Goal: Navigation & Orientation: Find specific page/section

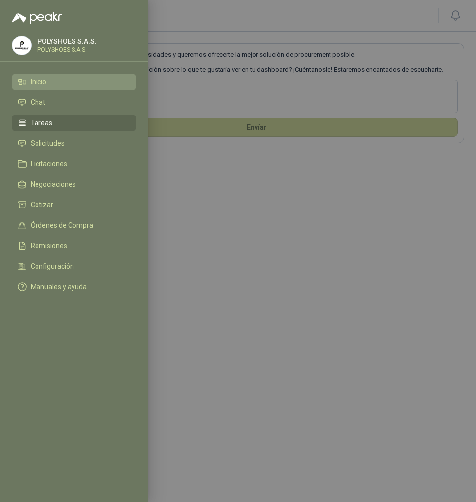
click at [46, 84] on span "Inicio" at bounding box center [39, 82] width 16 height 8
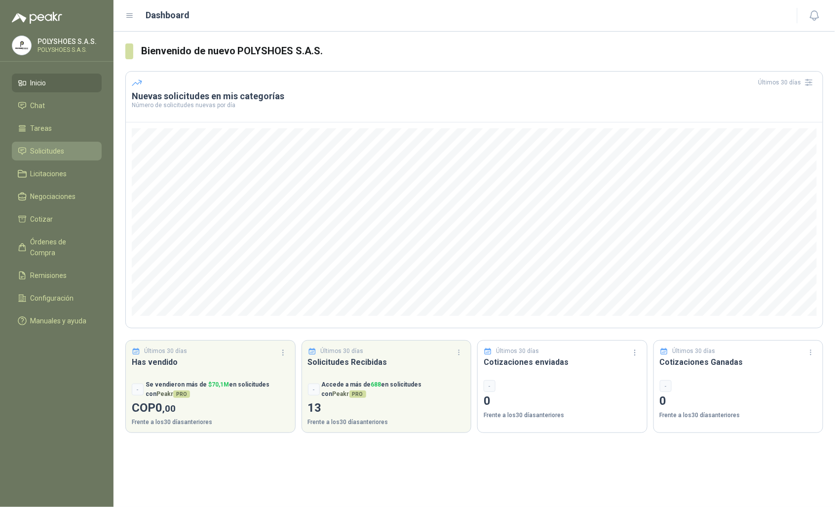
click at [58, 146] on span "Solicitudes" at bounding box center [48, 151] width 34 height 11
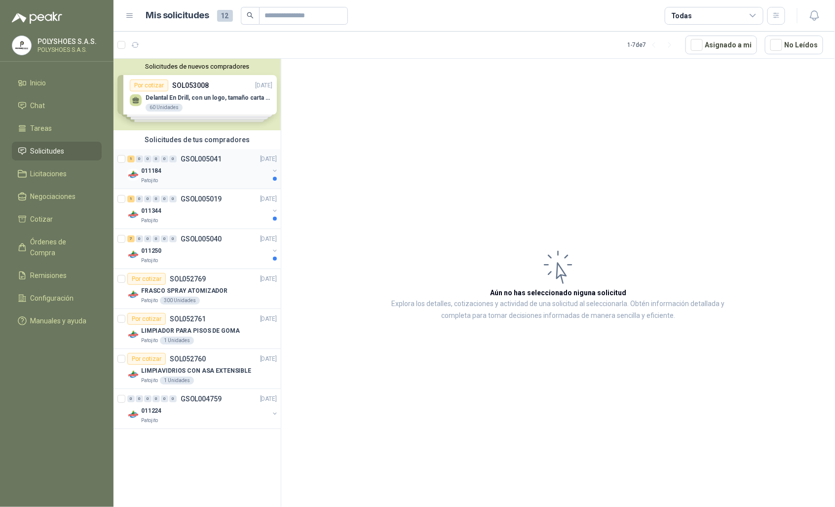
click at [216, 173] on div "011184" at bounding box center [205, 171] width 128 height 12
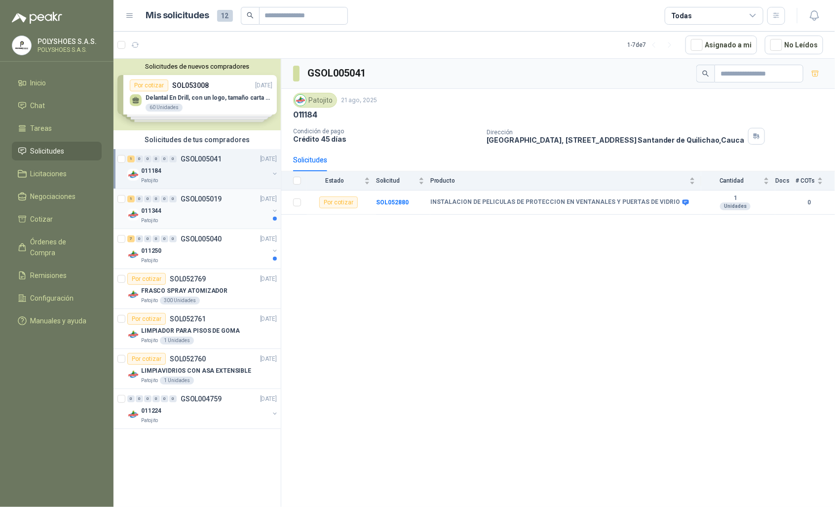
click at [204, 210] on div "011344" at bounding box center [205, 211] width 128 height 12
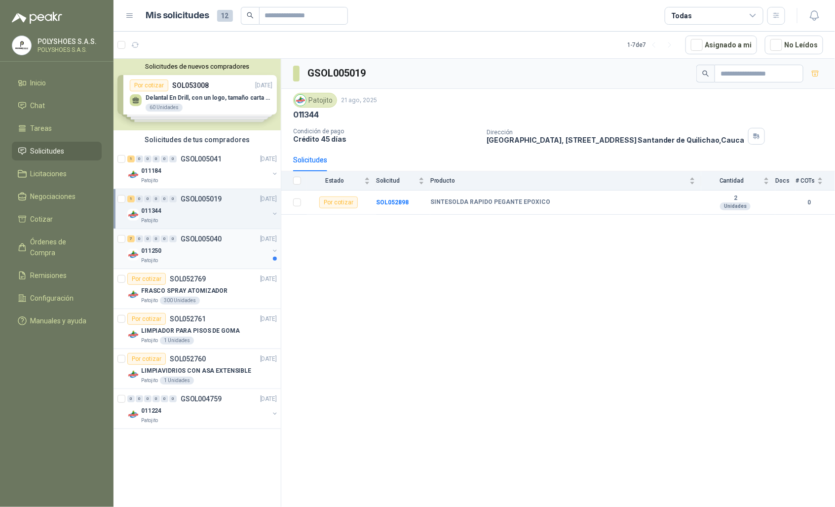
click at [223, 255] on div "011250" at bounding box center [205, 251] width 128 height 12
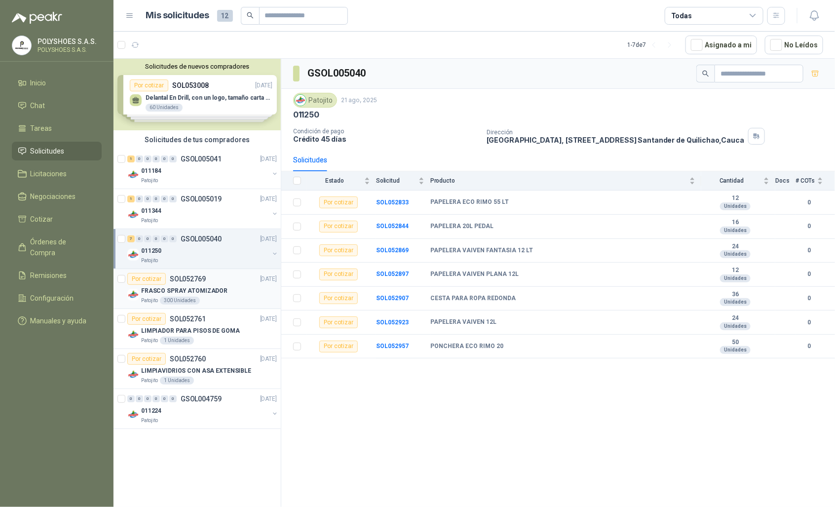
click at [213, 298] on div "Patojito 300 Unidades" at bounding box center [209, 301] width 136 height 8
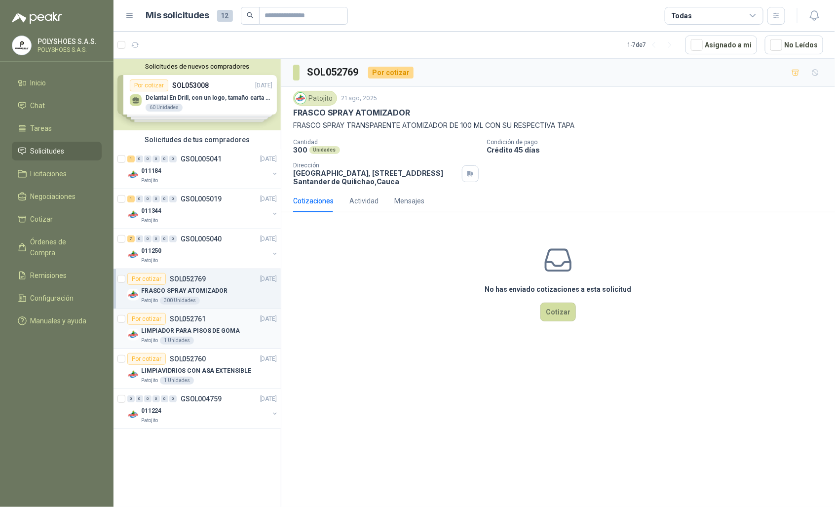
click at [194, 338] on div "Patojito 1 Unidades" at bounding box center [209, 340] width 136 height 8
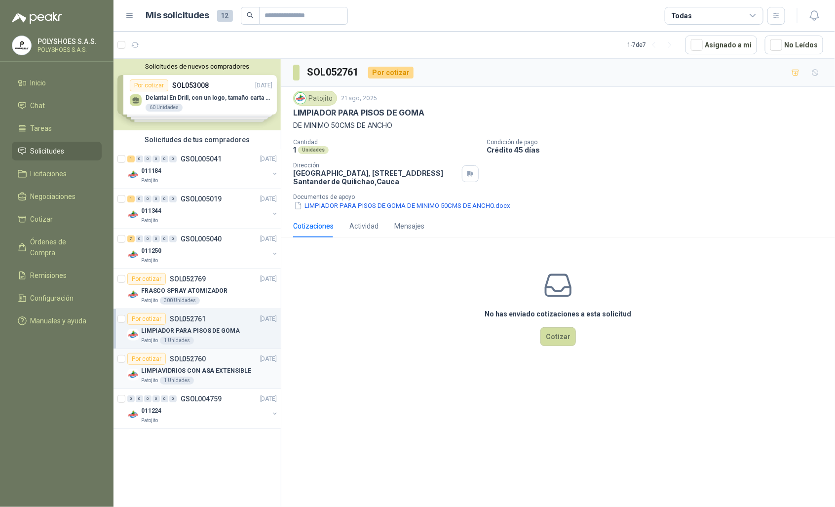
click at [206, 384] on div "Patojito 1 Unidades" at bounding box center [209, 380] width 136 height 8
click at [171, 413] on div "011224" at bounding box center [205, 411] width 128 height 12
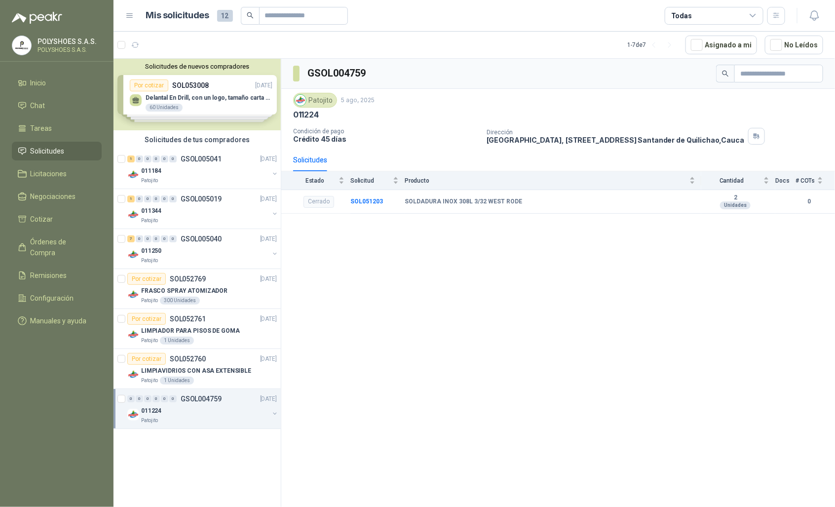
click at [181, 104] on div "Solicitudes de nuevos compradores Por cotizar SOL053008 [DATE] Delantal En Dril…" at bounding box center [196, 95] width 167 height 72
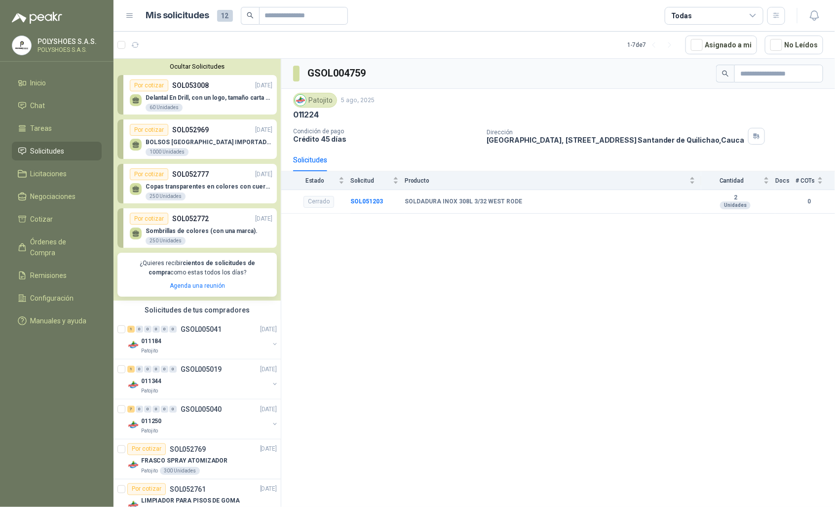
click at [206, 95] on p "Delantal En Drill, con un logo, tamaño carta 1 tinta (Se envia enlacen, como re…" at bounding box center [209, 97] width 127 height 7
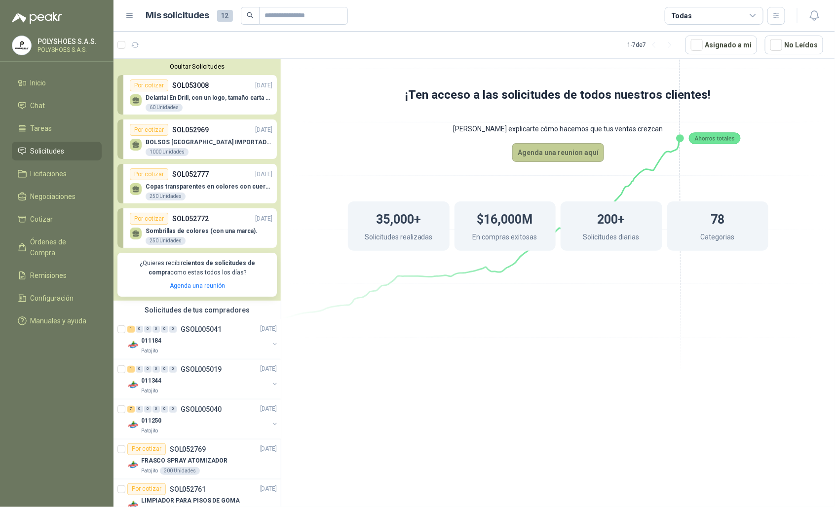
click at [476, 152] on button "Agenda una reunion aquí" at bounding box center [558, 152] width 92 height 19
click at [186, 137] on div "BOLSOS [GEOGRAPHIC_DATA] IMPORTADO [GEOGRAPHIC_DATA]-397-1 1000 Unidades" at bounding box center [201, 146] width 143 height 21
click at [189, 140] on p "BOLSOS [GEOGRAPHIC_DATA] IMPORTADO [GEOGRAPHIC_DATA]-397-1" at bounding box center [209, 142] width 127 height 7
click at [206, 185] on p "Copas transparentes en colores con cuerda (con una marca)." at bounding box center [209, 186] width 127 height 7
click at [205, 235] on div "Sombrillas de colores (con una marca). 250 Unidades" at bounding box center [202, 236] width 112 height 18
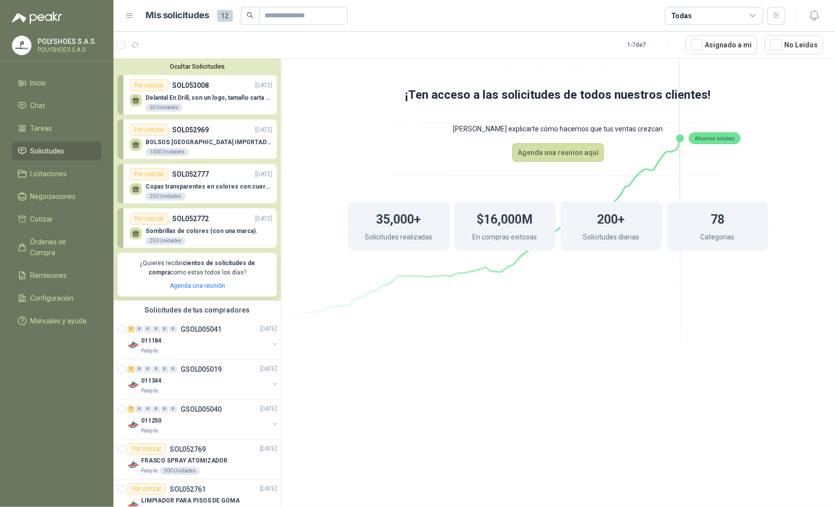
click at [195, 65] on button "Ocultar Solicitudes" at bounding box center [196, 66] width 159 height 7
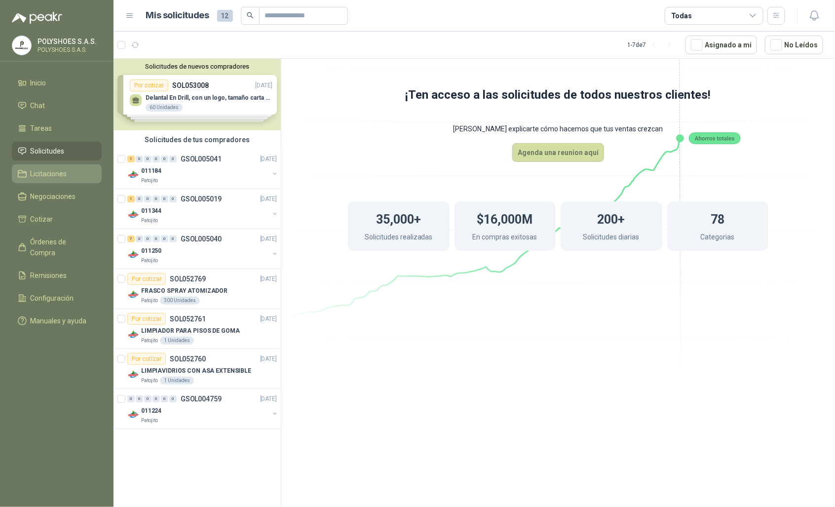
click at [55, 169] on span "Licitaciones" at bounding box center [49, 173] width 37 height 11
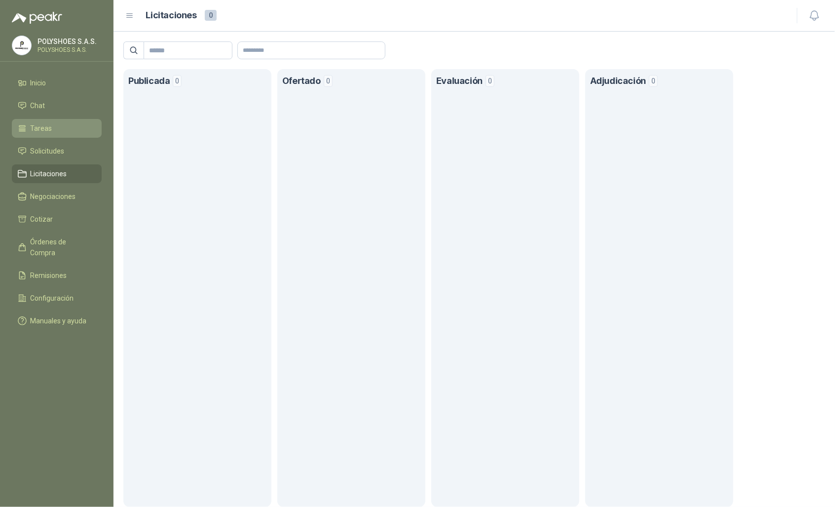
click at [43, 126] on span "Tareas" at bounding box center [42, 128] width 22 height 11
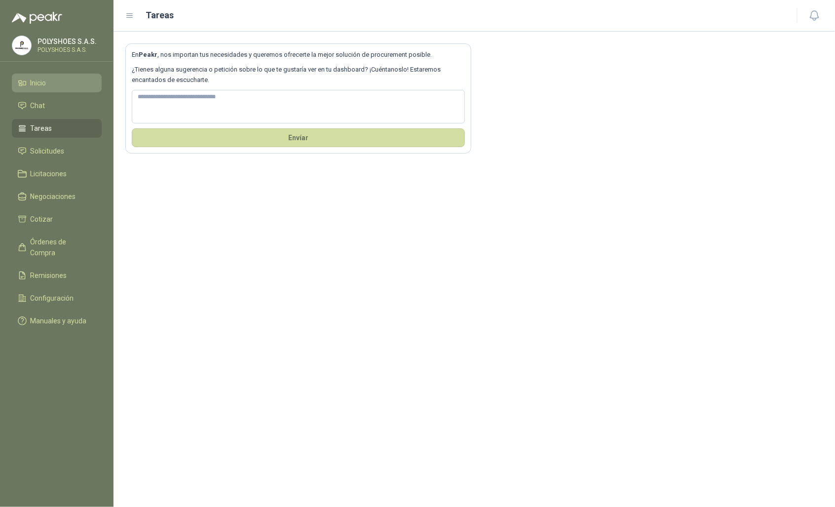
click at [40, 86] on span "Inicio" at bounding box center [39, 82] width 16 height 11
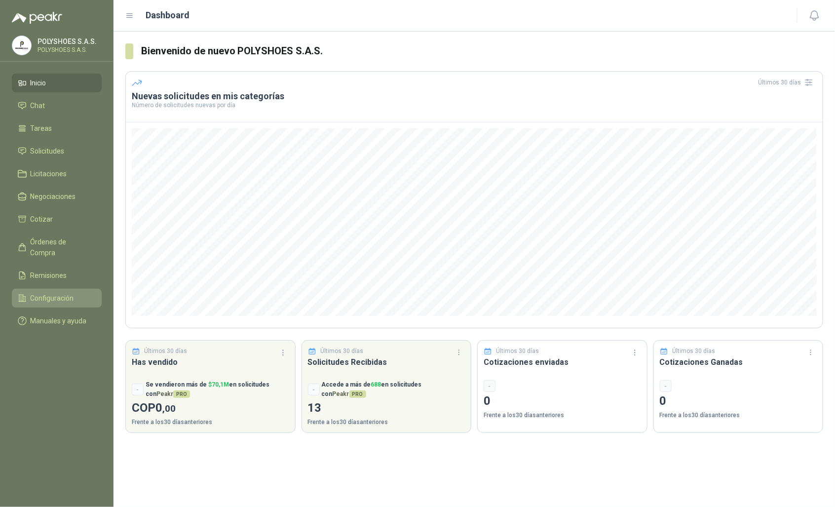
click at [52, 293] on span "Configuración" at bounding box center [52, 298] width 43 height 11
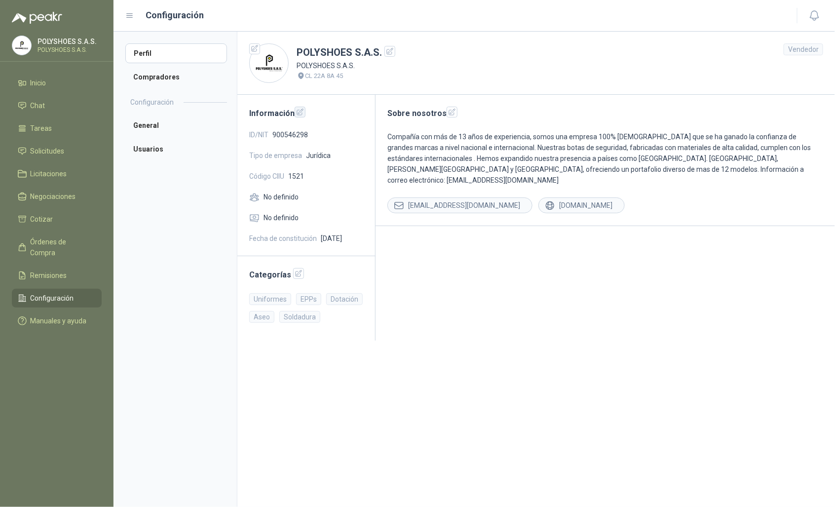
click at [300, 109] on icon "button" at bounding box center [300, 112] width 8 height 8
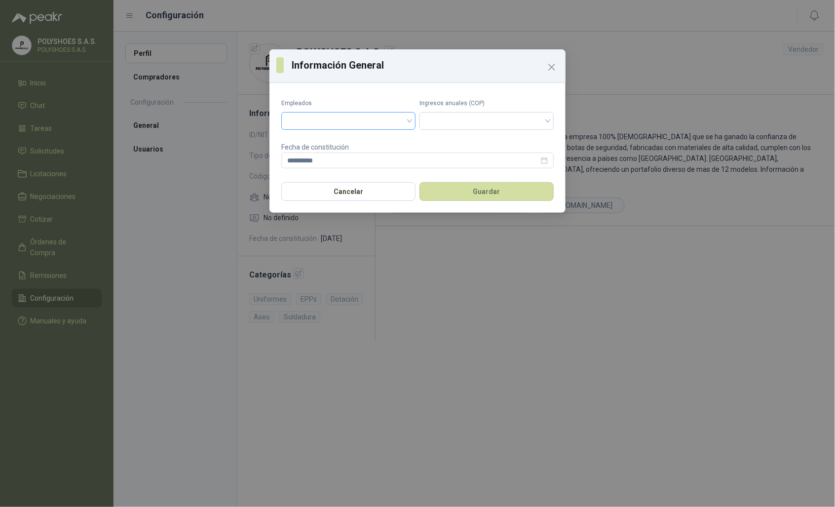
click at [412, 124] on div at bounding box center [348, 121] width 134 height 18
click at [338, 157] on div "De 11 a 50" at bounding box center [348, 157] width 118 height 11
click at [472, 189] on button "Guardar" at bounding box center [486, 191] width 134 height 19
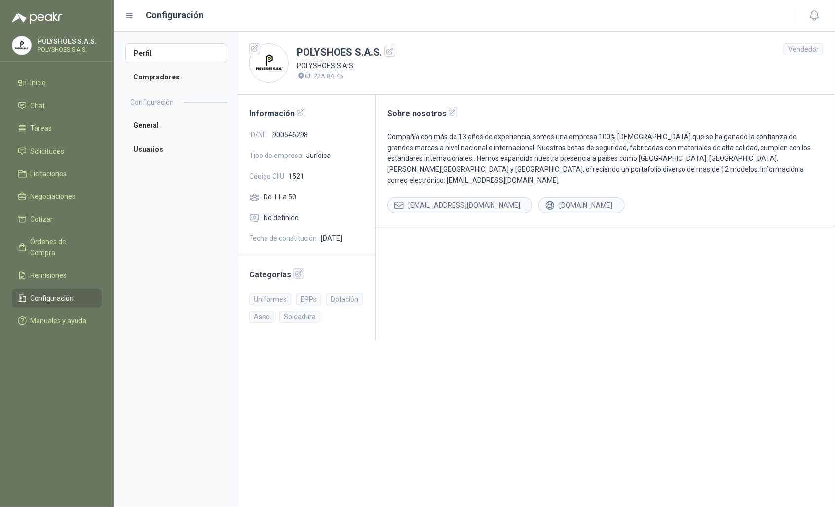
click at [297, 275] on icon "button" at bounding box center [299, 273] width 6 height 6
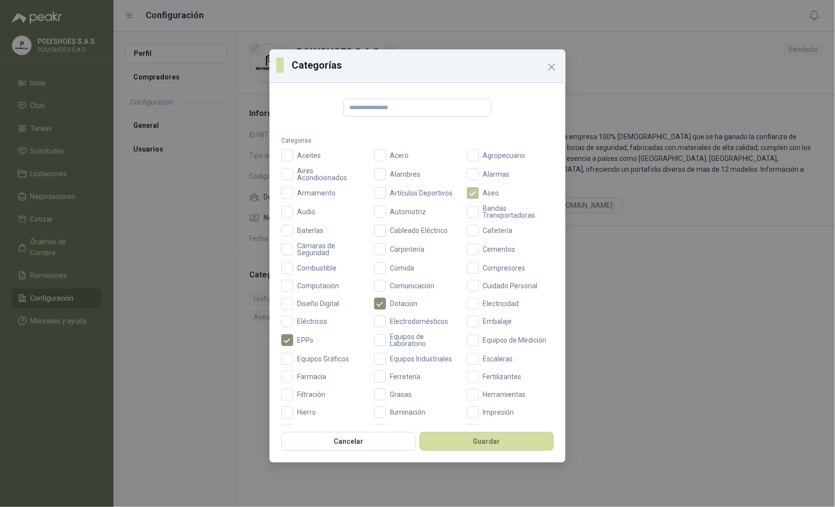
click at [476, 193] on span "Aseo" at bounding box center [491, 192] width 24 height 7
click at [474, 448] on button "Guardar" at bounding box center [486, 441] width 134 height 19
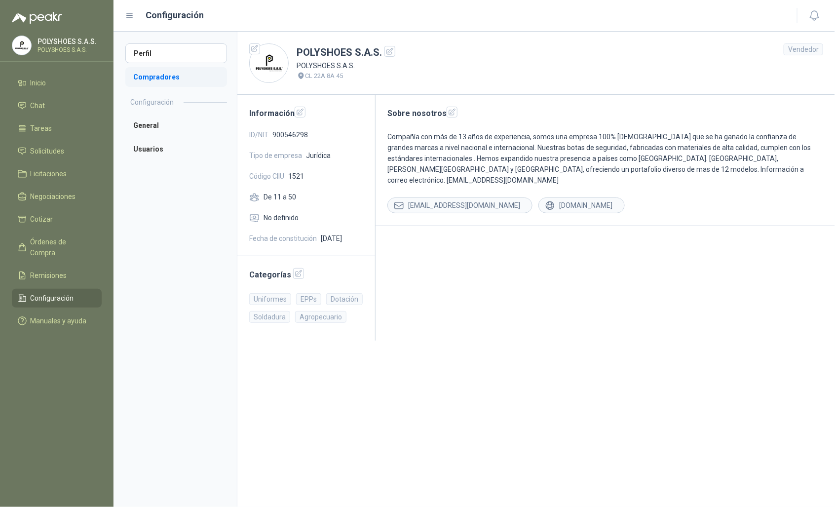
click at [159, 76] on li "Compradores" at bounding box center [176, 77] width 102 height 20
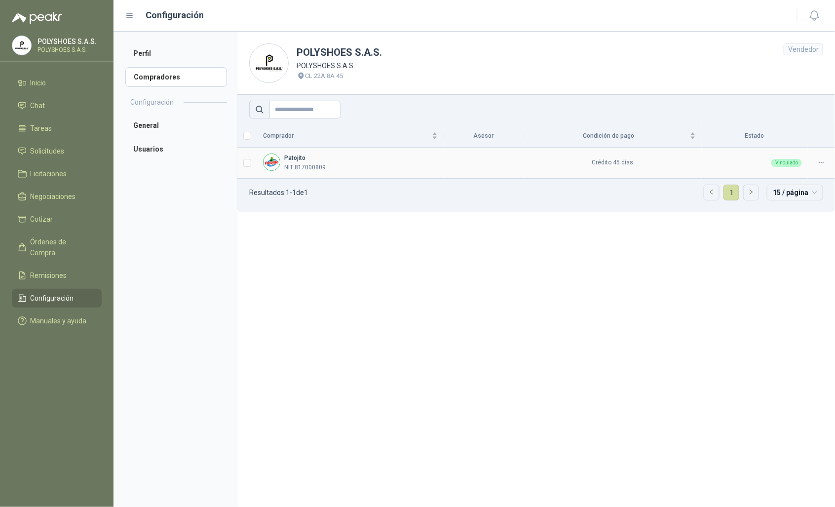
click at [470, 169] on td at bounding box center [484, 163] width 80 height 31
click at [476, 164] on div at bounding box center [821, 162] width 15 height 9
click at [476, 195] on span "Asignar Asesor" at bounding box center [797, 194] width 48 height 11
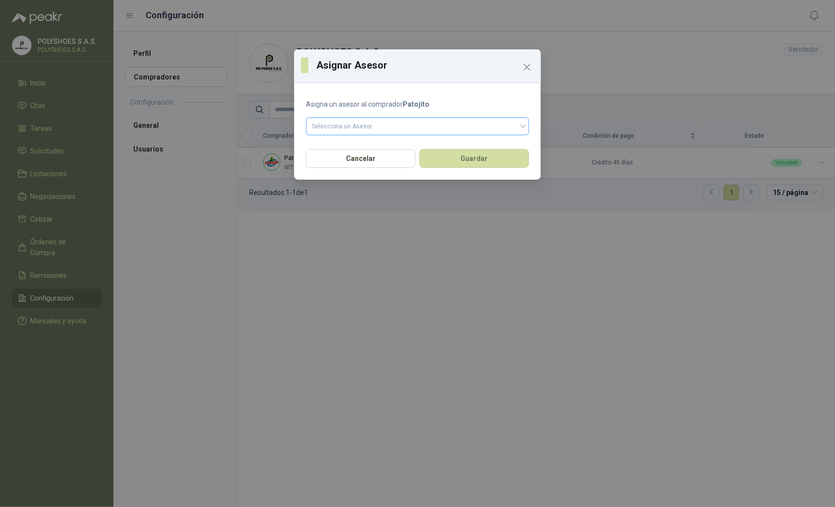
click at [469, 126] on input "search" at bounding box center [417, 125] width 211 height 15
click at [467, 149] on div "POLYSHOES S.A.S." at bounding box center [417, 147] width 207 height 11
click at [472, 157] on button "Guardar" at bounding box center [474, 158] width 110 height 19
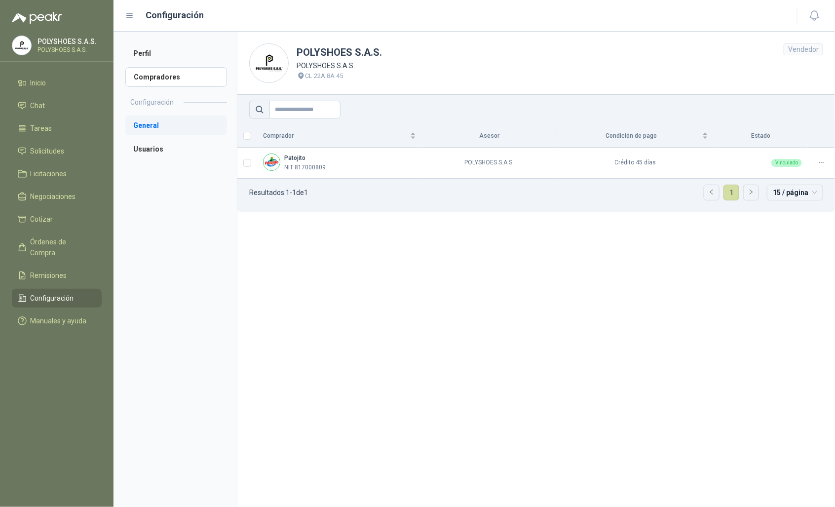
click at [185, 120] on li "General" at bounding box center [176, 125] width 102 height 20
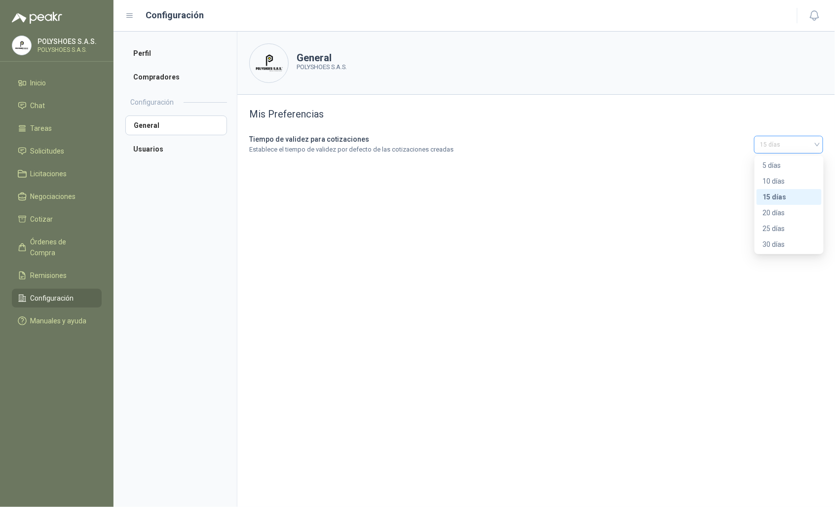
click at [476, 143] on span "15 días" at bounding box center [788, 144] width 57 height 15
click at [476, 239] on div "30 días" at bounding box center [788, 244] width 53 height 11
click at [138, 153] on li "Usuarios" at bounding box center [176, 149] width 102 height 20
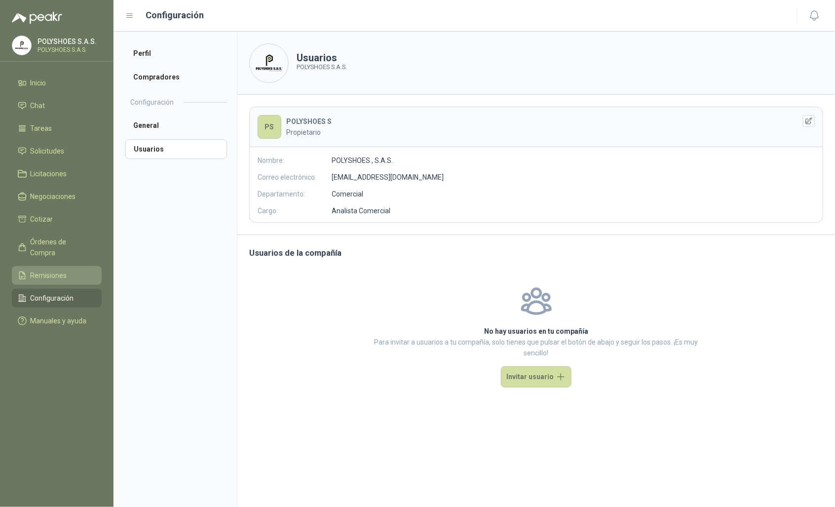
click at [71, 270] on li "Remisiones" at bounding box center [57, 275] width 78 height 11
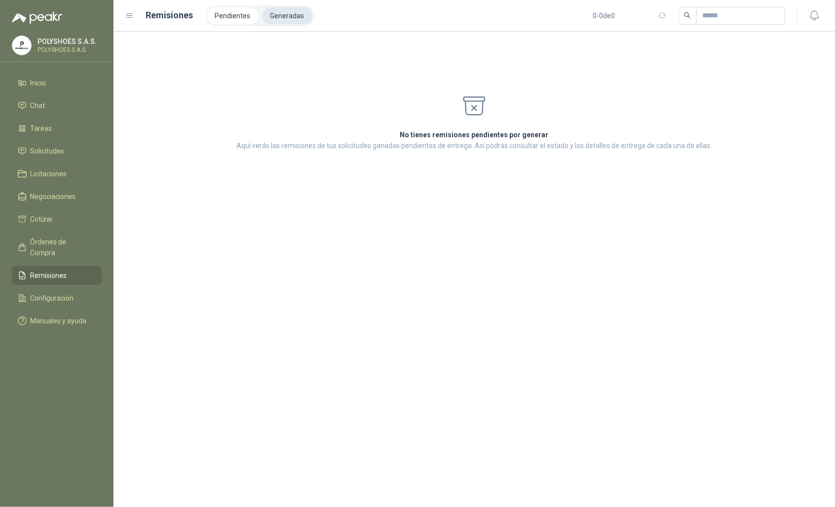
click at [280, 11] on li "Generadas" at bounding box center [287, 15] width 50 height 17
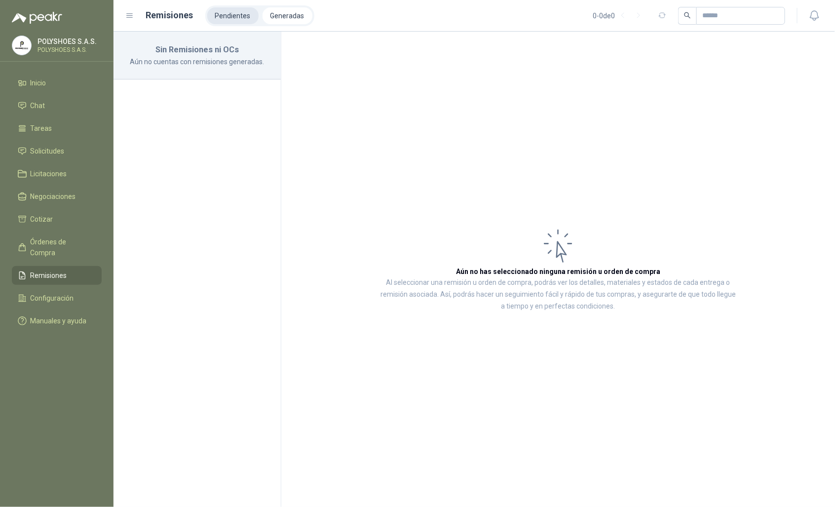
click at [224, 19] on li "Pendientes" at bounding box center [232, 15] width 51 height 17
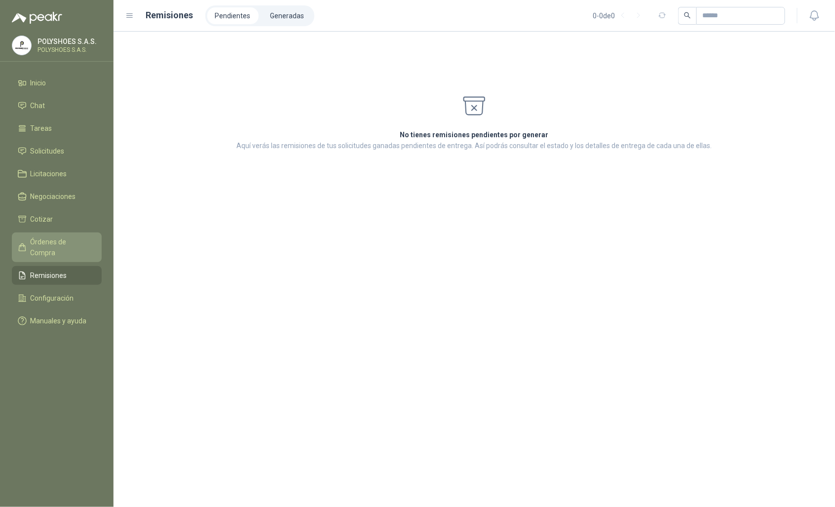
click at [68, 235] on link "Órdenes de Compra" at bounding box center [57, 247] width 90 height 30
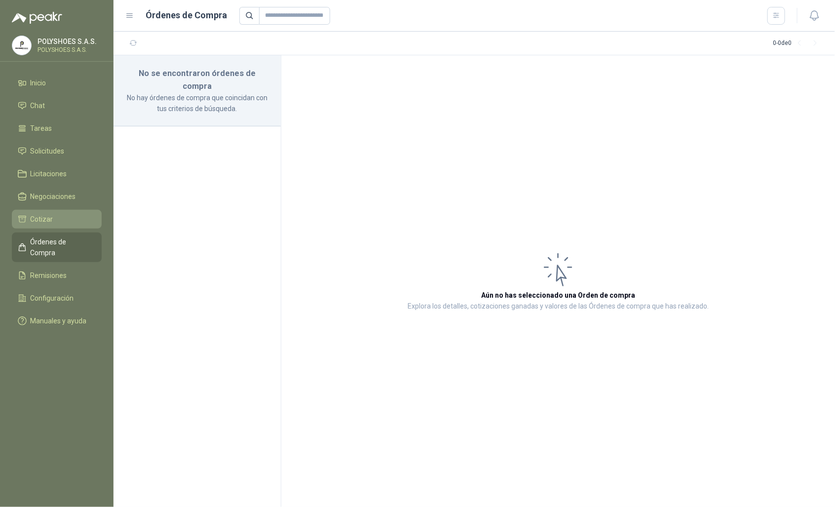
click at [65, 214] on li "Cotizar" at bounding box center [57, 219] width 78 height 11
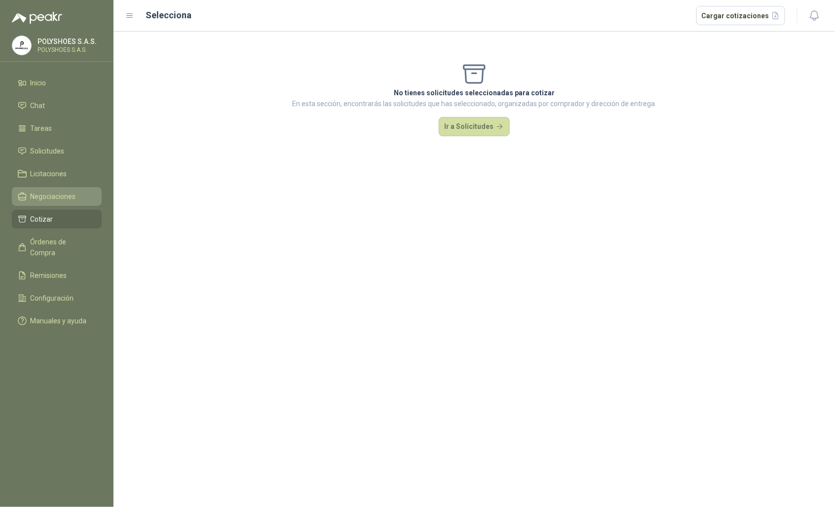
click at [62, 199] on span "Negociaciones" at bounding box center [53, 196] width 45 height 11
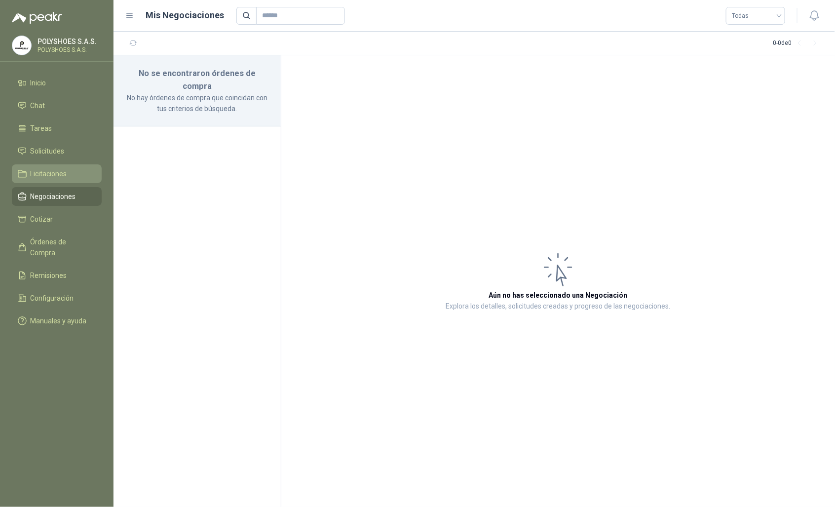
click at [53, 175] on span "Licitaciones" at bounding box center [49, 173] width 37 height 11
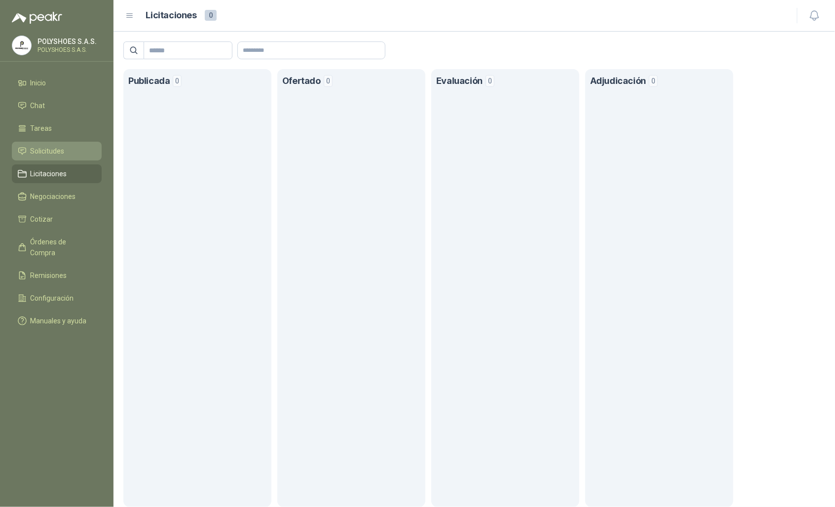
click at [41, 154] on span "Solicitudes" at bounding box center [48, 151] width 34 height 11
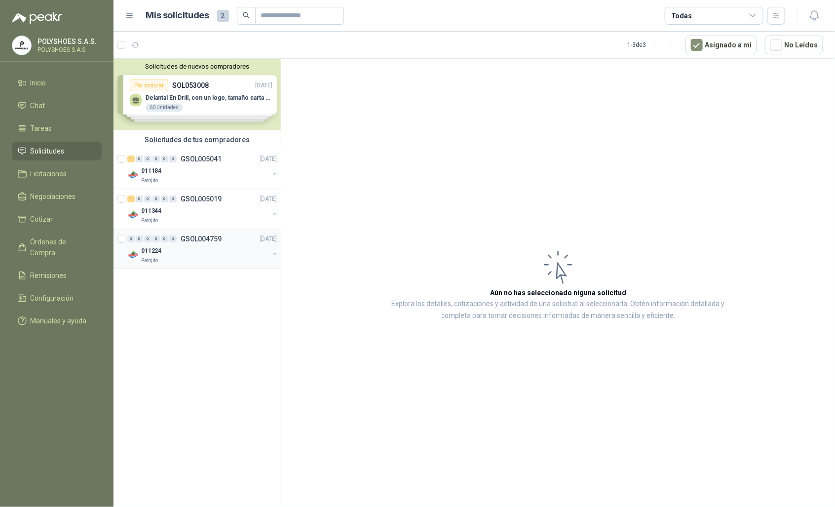
click at [196, 252] on div "011224" at bounding box center [205, 251] width 128 height 12
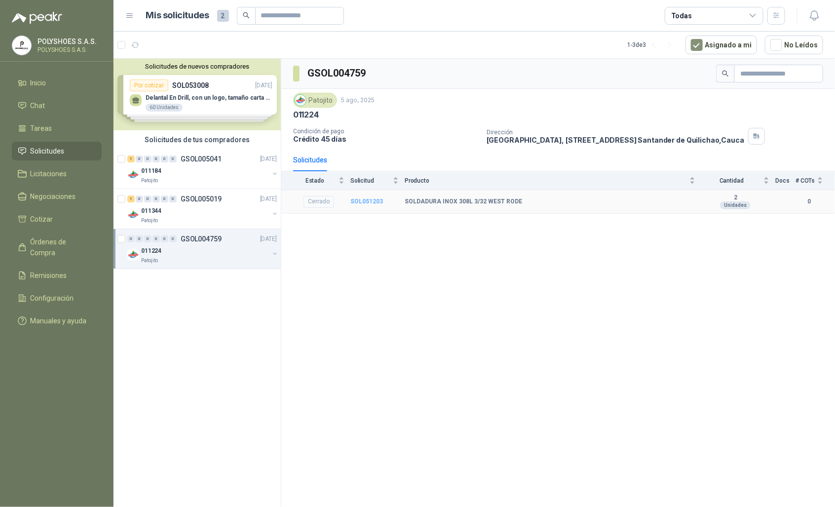
click at [368, 203] on b "SOL051203" at bounding box center [366, 201] width 33 height 7
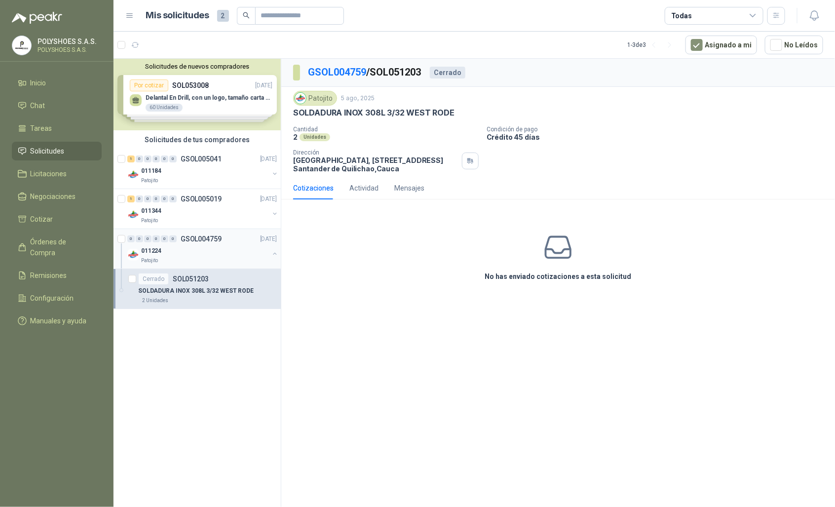
click at [273, 253] on button "button" at bounding box center [275, 254] width 8 height 8
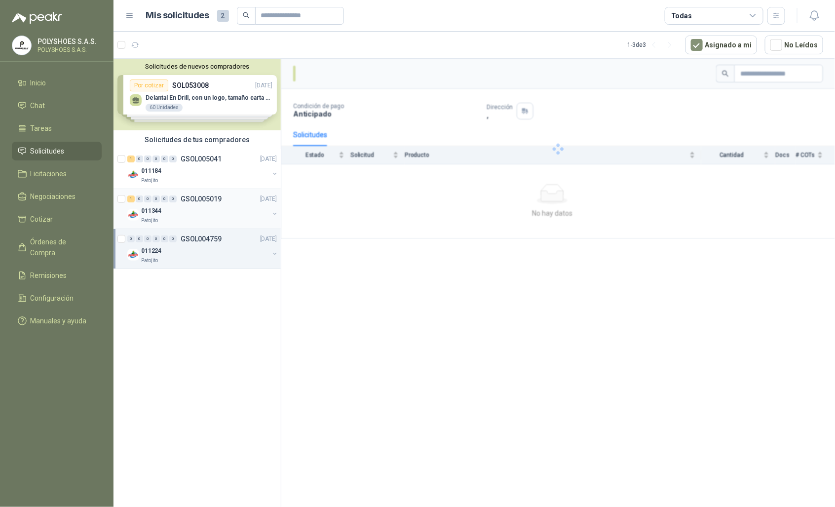
click at [275, 213] on button "button" at bounding box center [275, 214] width 8 height 8
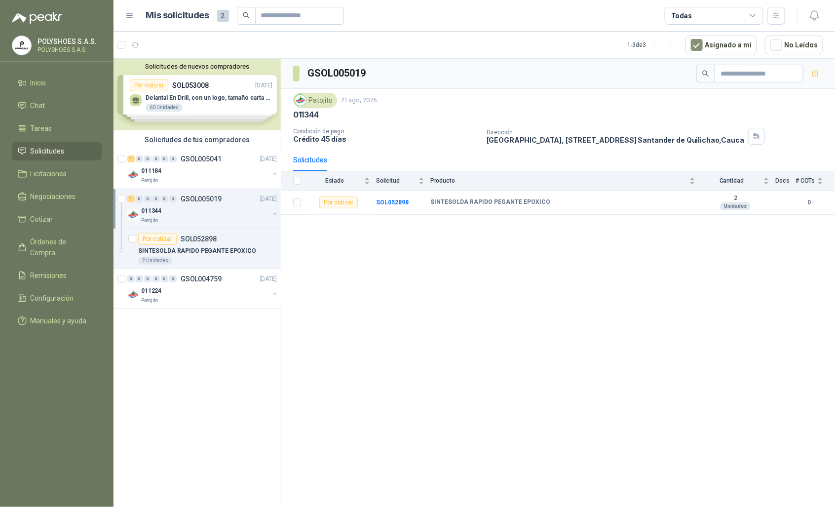
click at [276, 211] on button "button" at bounding box center [275, 214] width 8 height 8
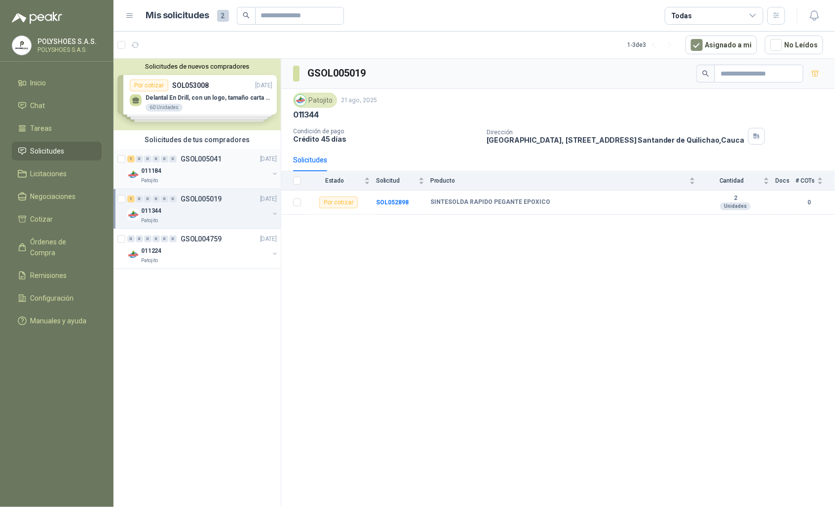
click at [274, 174] on button "button" at bounding box center [275, 174] width 8 height 8
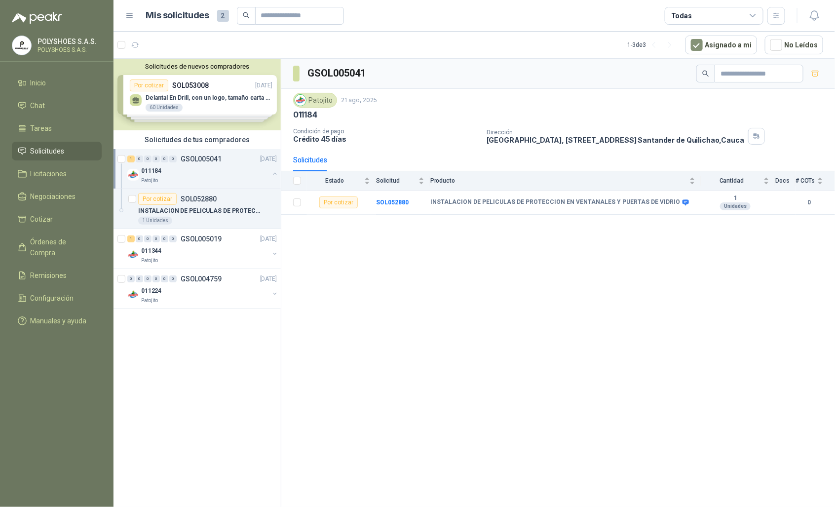
click at [223, 178] on div "Patojito" at bounding box center [205, 181] width 128 height 8
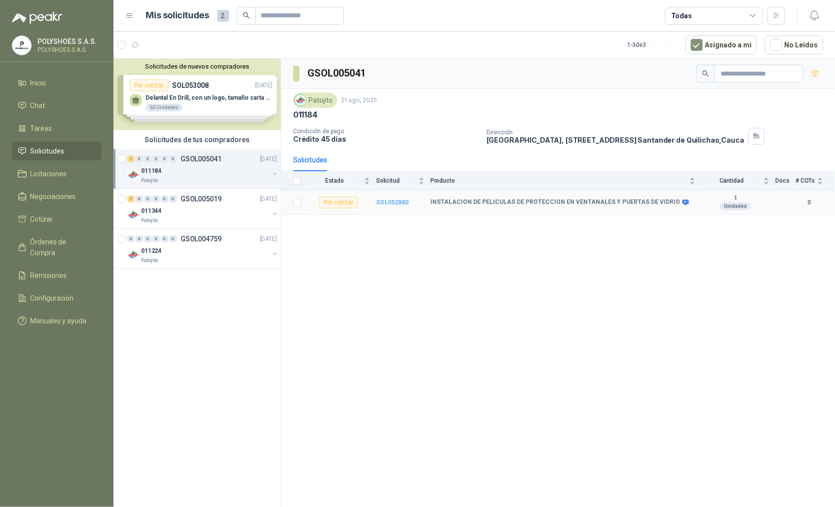
click at [385, 203] on b "SOL052880" at bounding box center [392, 202] width 33 height 7
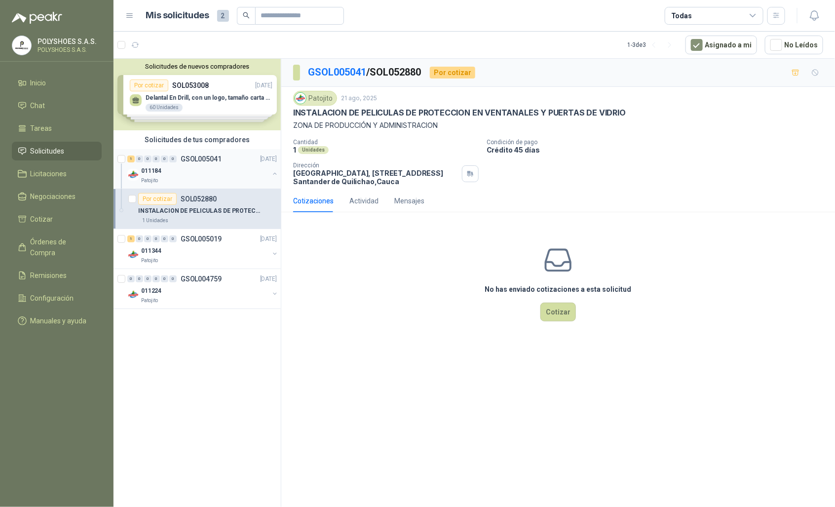
click at [275, 171] on button "button" at bounding box center [275, 174] width 8 height 8
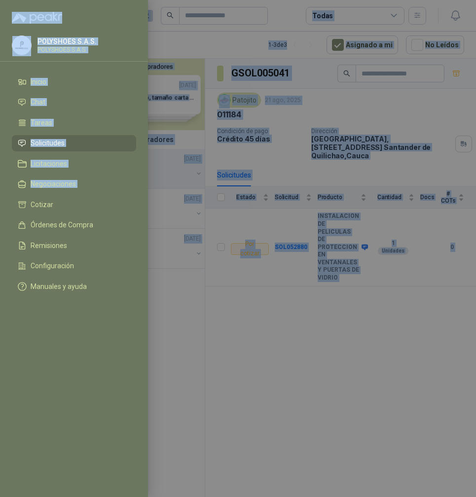
click at [0, 213] on html "POLYSHOES S.A.S. POLYSHOES S.A.S. Inicio Chat Tareas Solicitudes Licitaciones N…" at bounding box center [238, 248] width 476 height 497
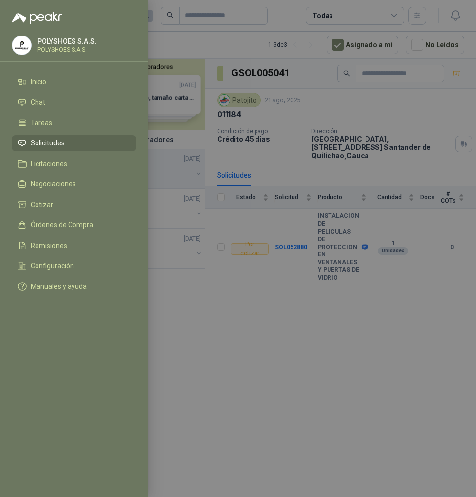
click at [74, 332] on menu "POLYSHOES S.A.S. POLYSHOES S.A.S. Inicio Chat Tareas Solicitudes Licitaciones N…" at bounding box center [74, 248] width 148 height 497
click at [241, 298] on div at bounding box center [238, 248] width 476 height 497
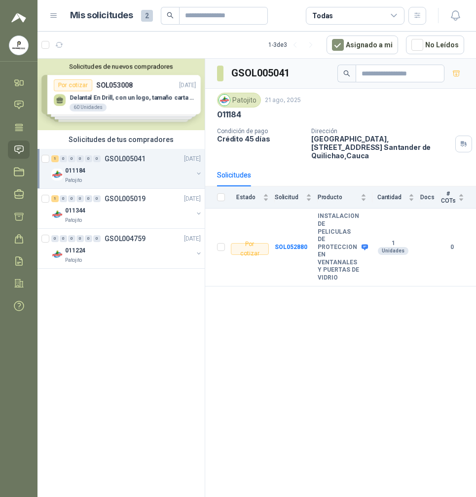
drag, startPoint x: 396, startPoint y: 2, endPoint x: 115, endPoint y: 375, distance: 466.7
click at [115, 375] on div "Solicitudes de nuevos compradores Por cotizar SOL053008 [DATE] Delantal En Dril…" at bounding box center [121, 280] width 168 height 442
